Goal: Task Accomplishment & Management: Manage account settings

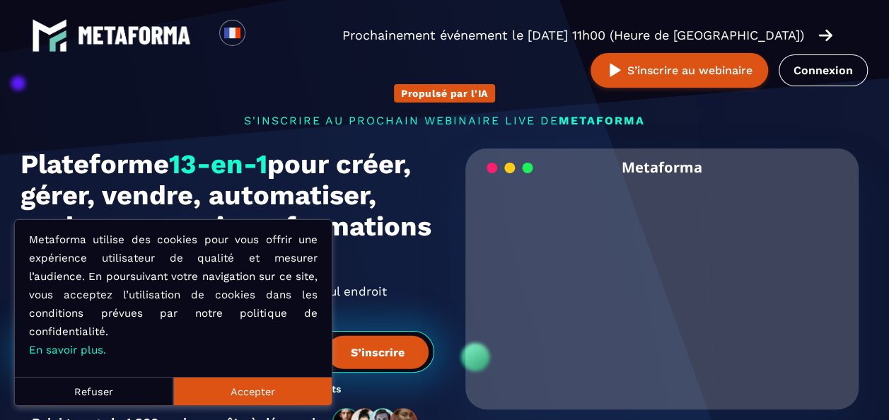
click at [255, 392] on button "Accepter" at bounding box center [252, 391] width 158 height 28
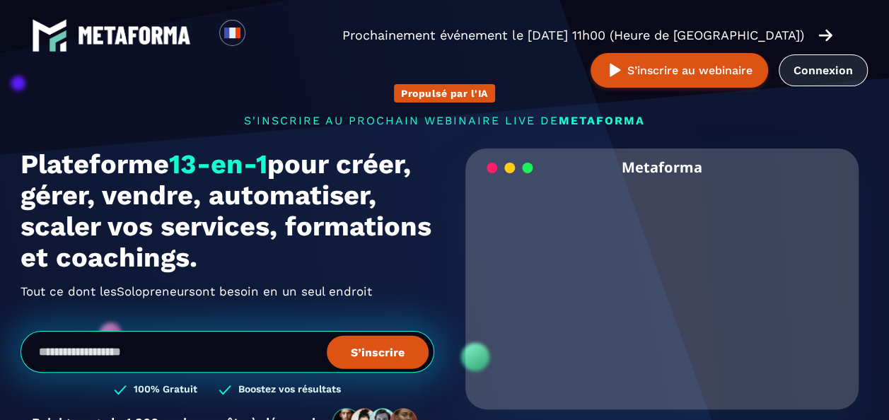
click at [837, 72] on link "Connexion" at bounding box center [823, 70] width 89 height 32
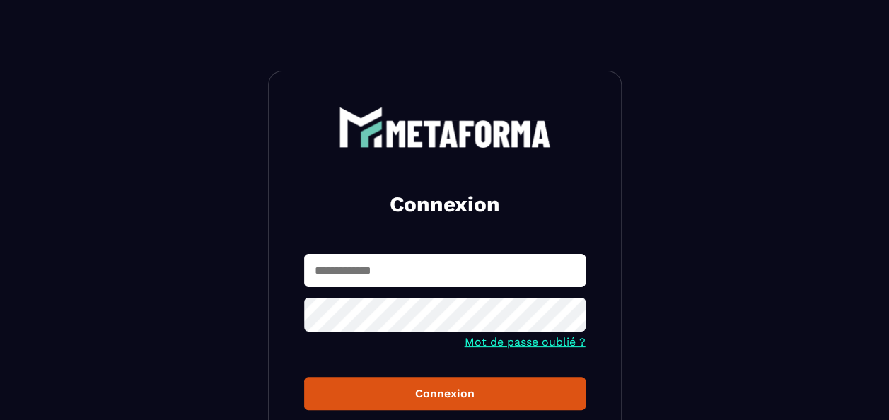
click at [480, 273] on input "text" at bounding box center [445, 270] width 282 height 33
type input "**********"
